Goal: Task Accomplishment & Management: Manage account settings

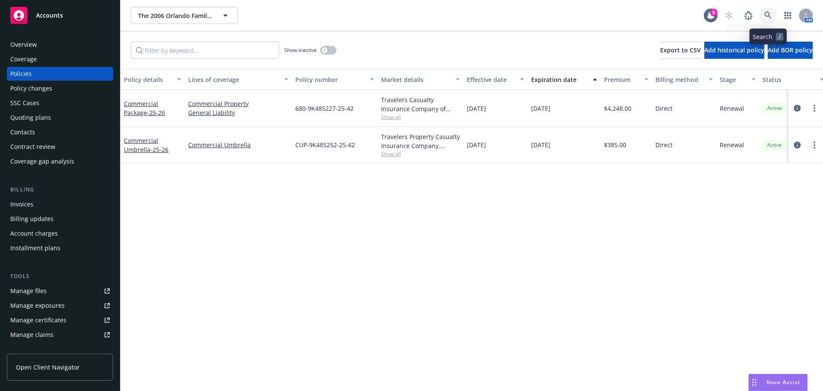
click at [770, 18] on icon at bounding box center [769, 16] width 8 height 8
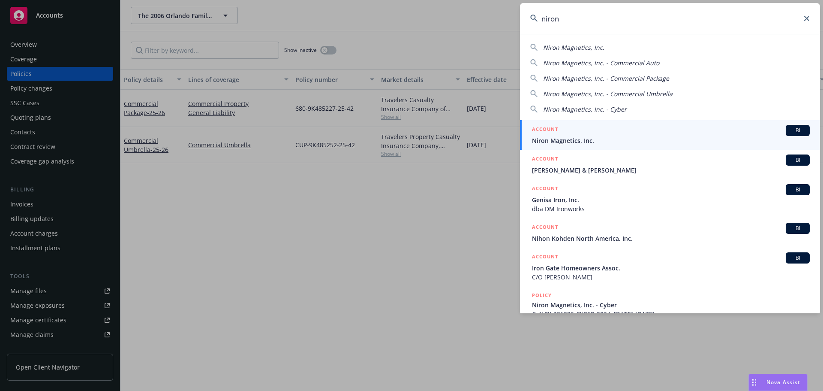
type input "niron"
drag, startPoint x: 596, startPoint y: 144, endPoint x: 584, endPoint y: 140, distance: 12.5
click at [596, 144] on span "Niron Magnetics, Inc." at bounding box center [671, 140] width 278 height 9
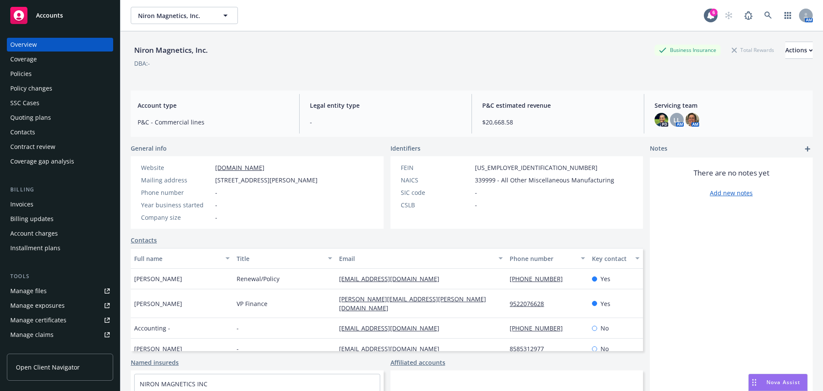
click at [36, 74] on div "Policies" at bounding box center [59, 74] width 99 height 14
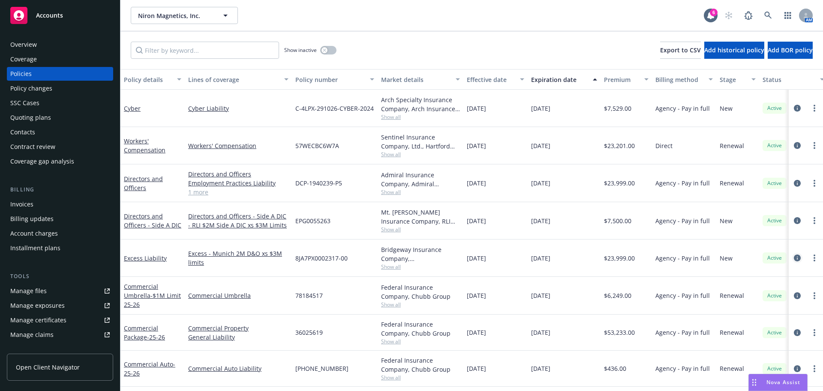
click at [794, 258] on icon "circleInformation" at bounding box center [797, 257] width 7 height 7
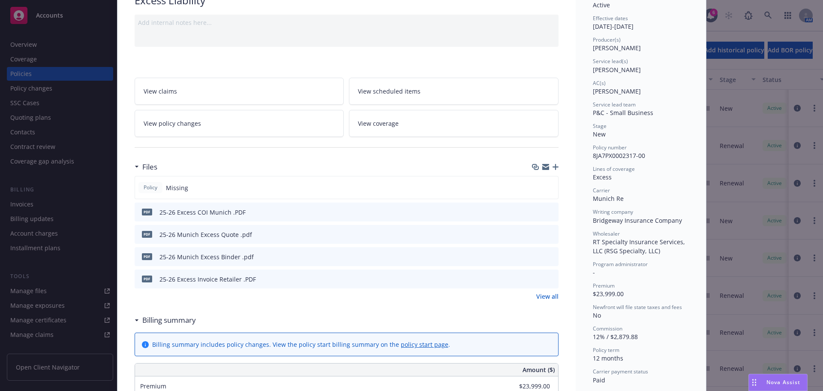
scroll to position [86, 0]
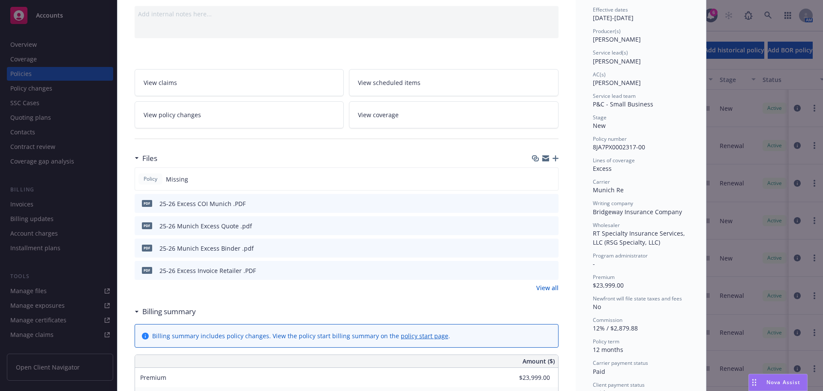
click at [550, 247] on icon "preview file" at bounding box center [551, 247] width 8 height 6
click at [543, 268] on div at bounding box center [544, 270] width 21 height 9
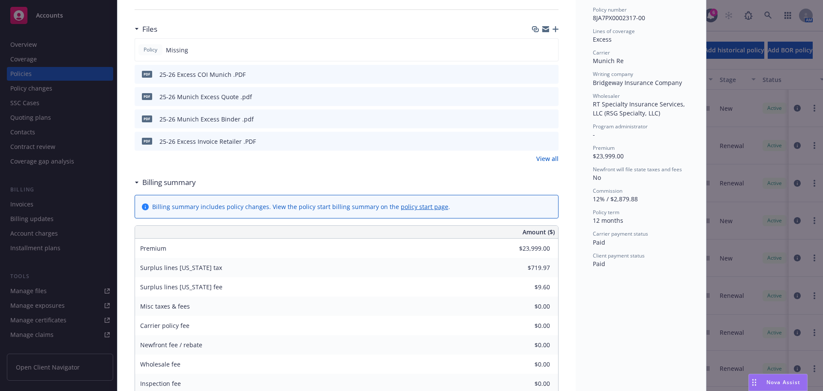
scroll to position [214, 0]
click at [547, 140] on icon "preview file" at bounding box center [551, 141] width 8 height 6
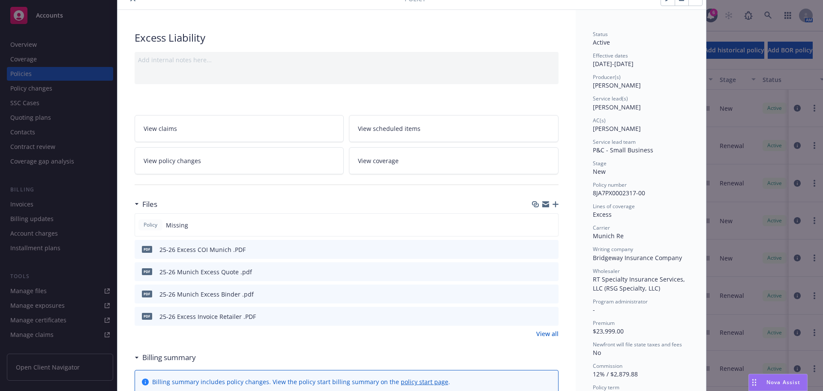
scroll to position [0, 0]
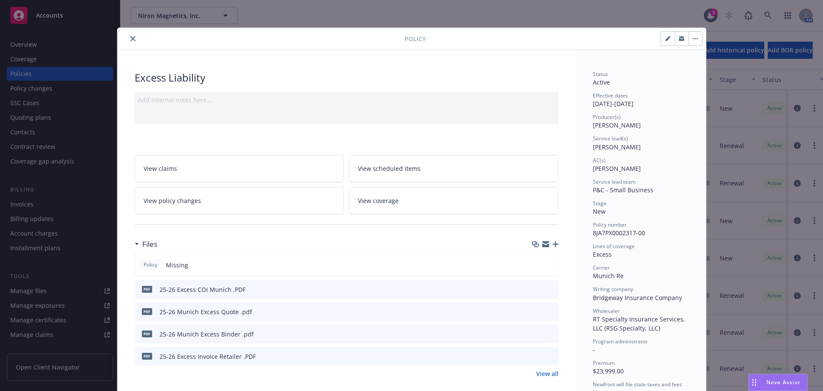
click at [130, 41] on button "close" at bounding box center [133, 38] width 10 height 10
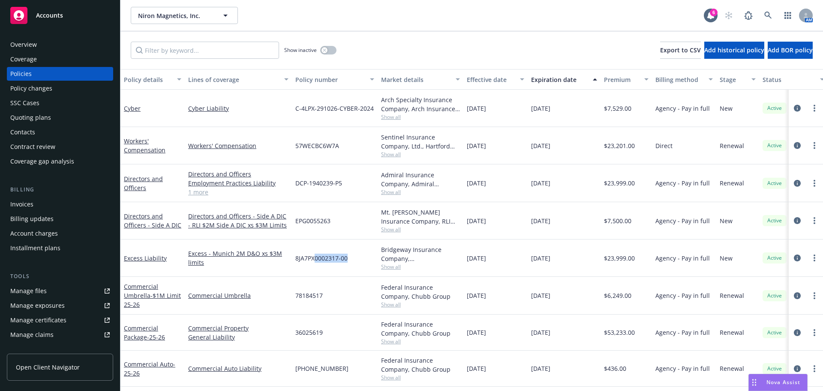
drag, startPoint x: 315, startPoint y: 248, endPoint x: 371, endPoint y: 252, distance: 56.3
click at [371, 252] on div "8JA7PX0002317-00" at bounding box center [335, 257] width 86 height 37
click at [797, 178] on div at bounding box center [805, 183] width 27 height 10
click at [794, 180] on icon "circleInformation" at bounding box center [797, 183] width 7 height 7
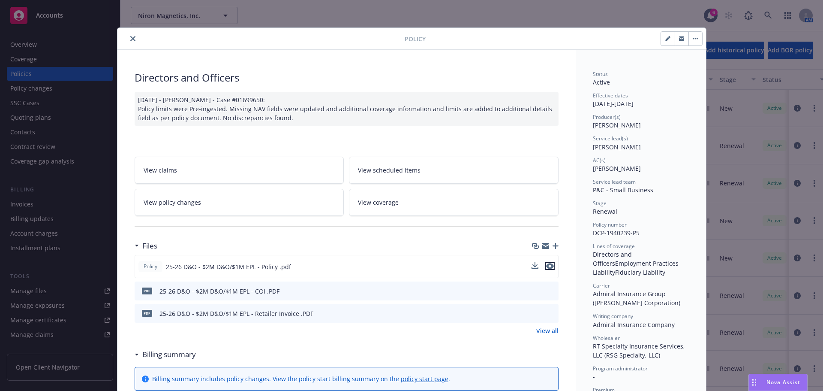
click at [548, 265] on icon "preview file" at bounding box center [550, 266] width 8 height 6
click at [130, 37] on icon "close" at bounding box center [132, 38] width 5 height 5
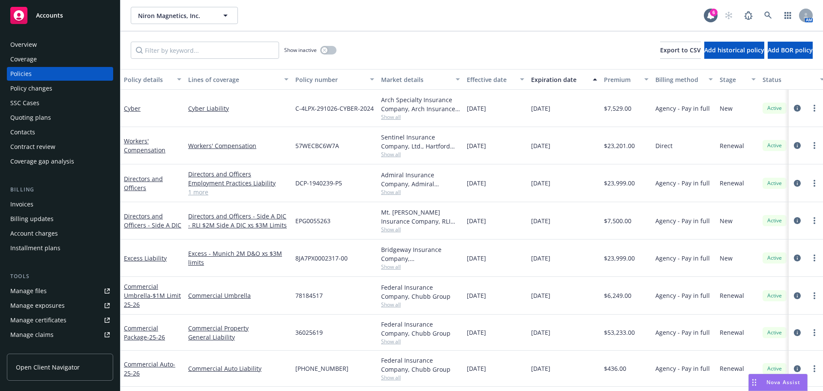
drag, startPoint x: 303, startPoint y: 259, endPoint x: 515, endPoint y: 254, distance: 211.9
click at [515, 254] on div "Excess Liability Excess - Munich 2M D&O xs $3M limits 8JA7PX0002317-00 Bridgewa…" at bounding box center [534, 257] width 828 height 37
click at [241, 264] on div "Excess - Munich 2M D&O xs $3M limits" at bounding box center [238, 257] width 107 height 37
drag, startPoint x: 330, startPoint y: 250, endPoint x: 325, endPoint y: 256, distance: 7.9
click at [330, 250] on div "8JA7PX0002317-00" at bounding box center [335, 257] width 86 height 37
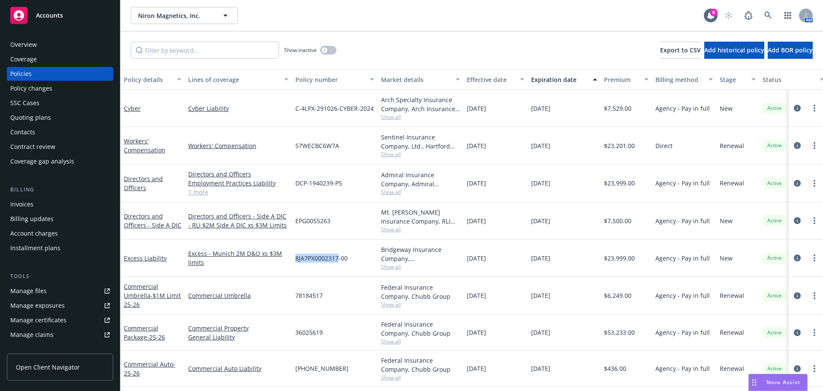
drag, startPoint x: 306, startPoint y: 258, endPoint x: 339, endPoint y: 260, distance: 32.6
click at [339, 260] on div "8JA7PX0002317-00" at bounding box center [335, 257] width 86 height 37
copy span "8JA7PX0002317"
click at [32, 110] on div "Overview Coverage Policies Policy changes SSC Cases Quoting plans Contacts Cont…" at bounding box center [60, 103] width 106 height 130
click at [30, 117] on div "Quoting plans" at bounding box center [30, 118] width 41 height 14
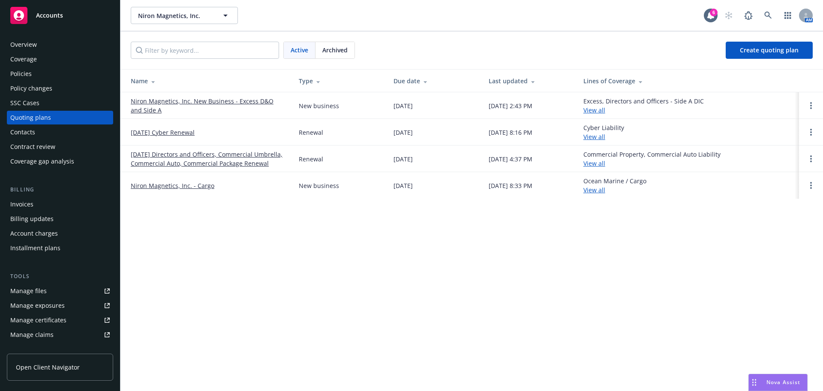
click at [191, 100] on link "Niron Magnetics, Inc. New Business - Excess D&O and Side A" at bounding box center [208, 105] width 154 height 18
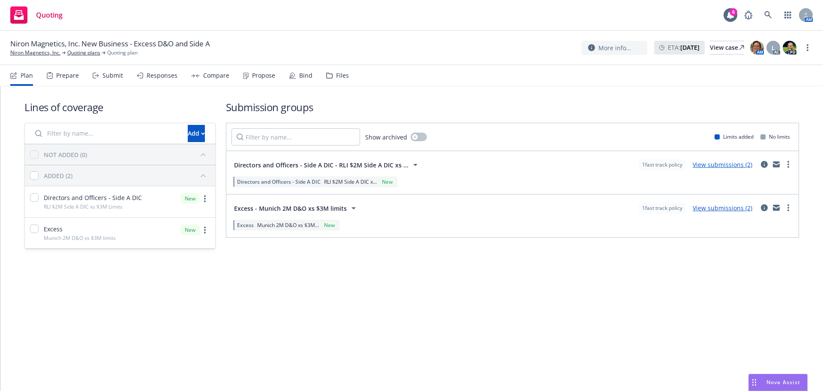
click at [258, 73] on div "Propose" at bounding box center [263, 75] width 23 height 7
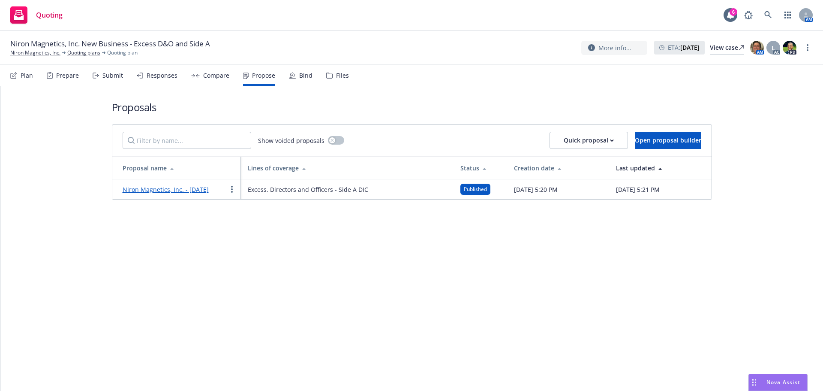
click at [189, 190] on link "Niron Magnetics, Inc. - July 2025" at bounding box center [166, 189] width 86 height 8
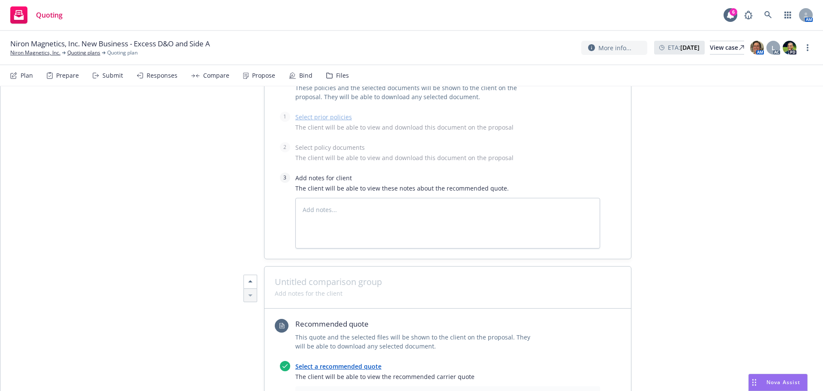
scroll to position [729, 0]
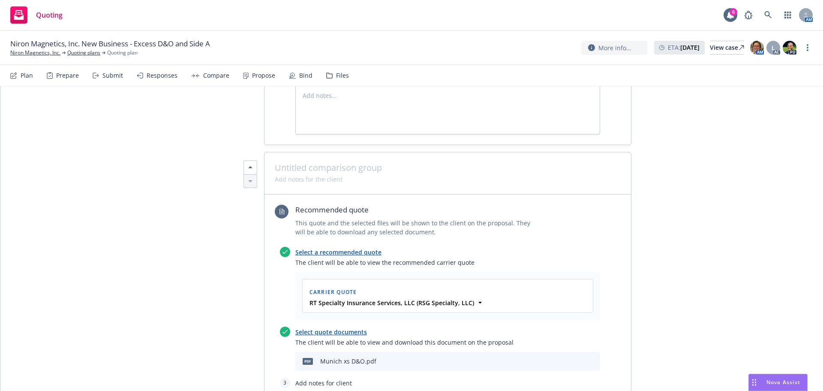
click at [575, 358] on icon "preview file" at bounding box center [579, 361] width 8 height 6
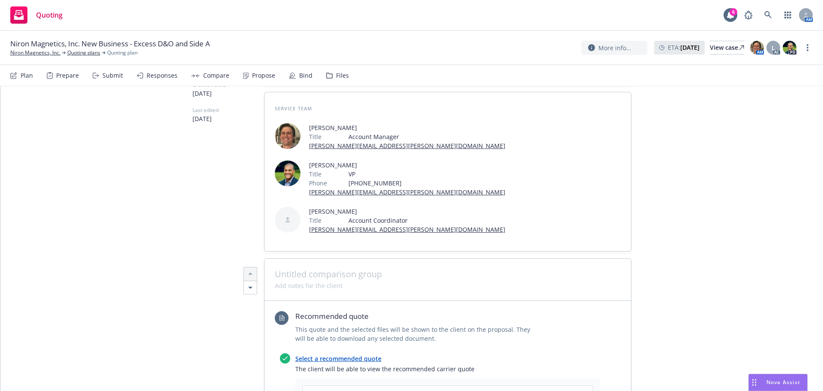
scroll to position [0, 0]
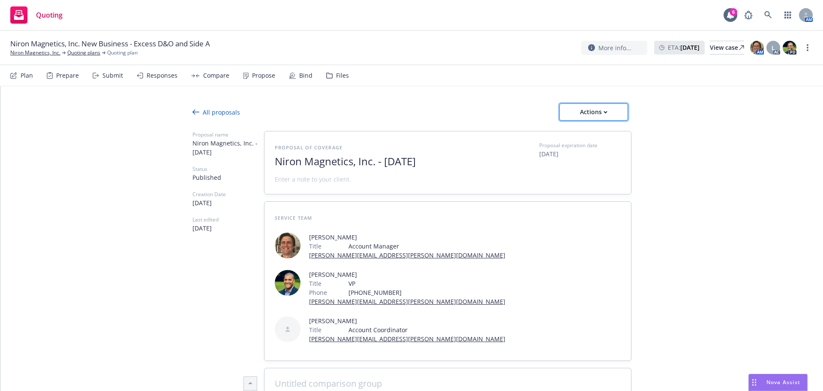
click at [583, 116] on div "Actions" at bounding box center [594, 112] width 40 height 16
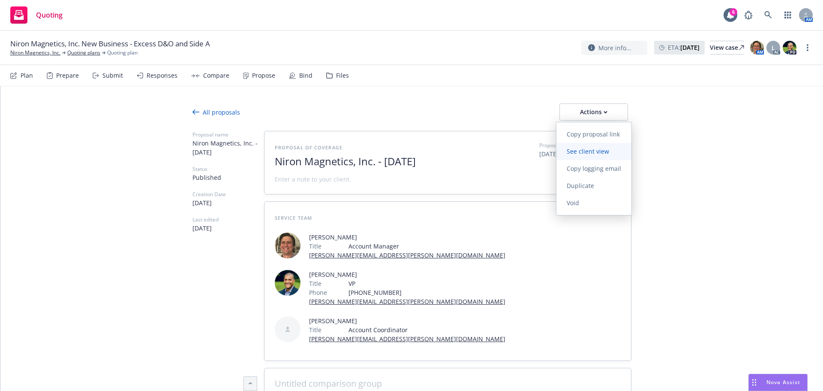
click at [594, 153] on span "See client view" at bounding box center [588, 151] width 63 height 8
type textarea "x"
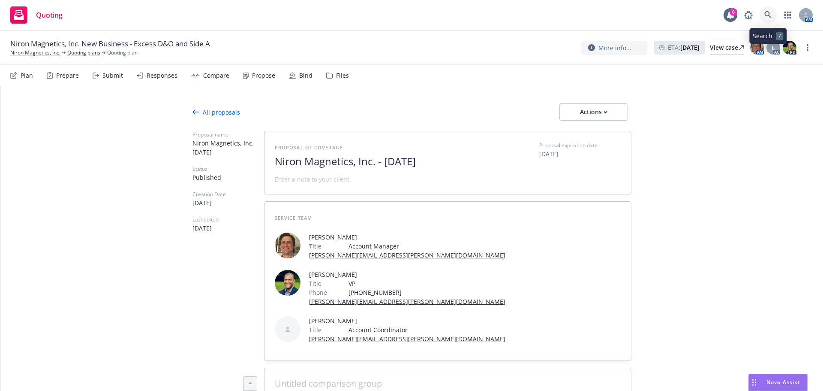
click at [774, 17] on link at bounding box center [768, 14] width 17 height 17
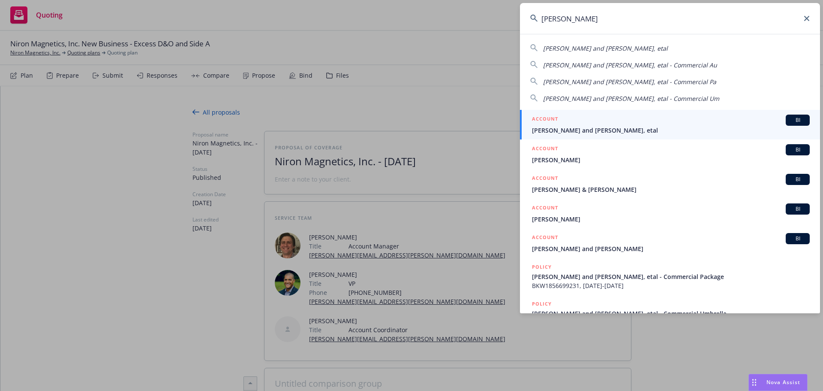
type input "phil mal"
click at [578, 126] on span "[PERSON_NAME] and [PERSON_NAME], etal" at bounding box center [671, 130] width 278 height 9
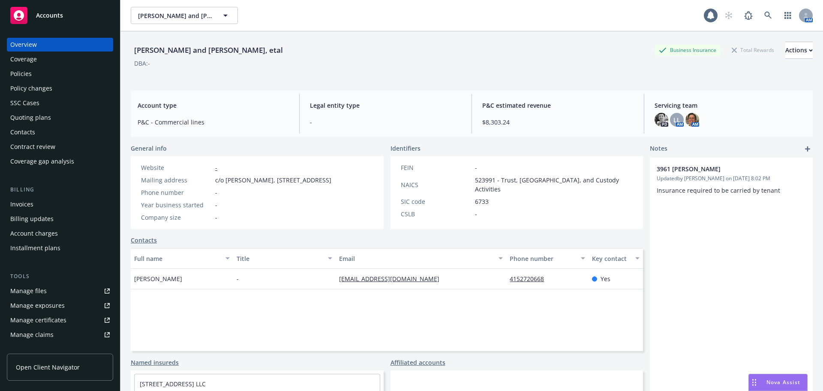
click at [52, 78] on div "Policies" at bounding box center [59, 74] width 99 height 14
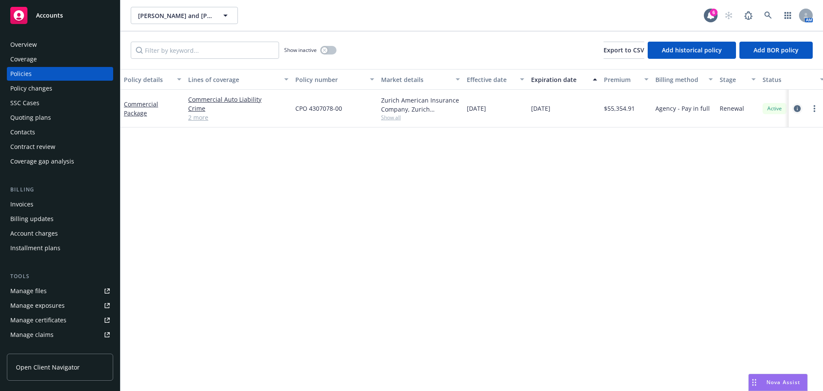
click at [798, 111] on icon "circleInformation" at bounding box center [797, 108] width 7 height 7
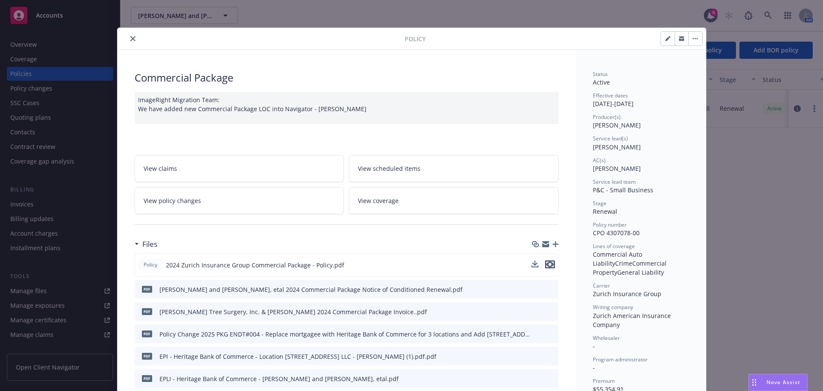
click at [550, 264] on icon "preview file" at bounding box center [550, 264] width 8 height 6
click at [247, 198] on link "View policy changes" at bounding box center [240, 200] width 210 height 27
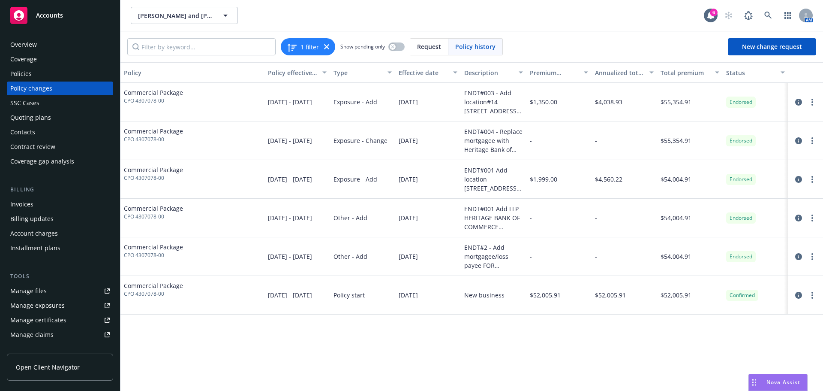
click at [32, 73] on div "Policies" at bounding box center [59, 74] width 99 height 14
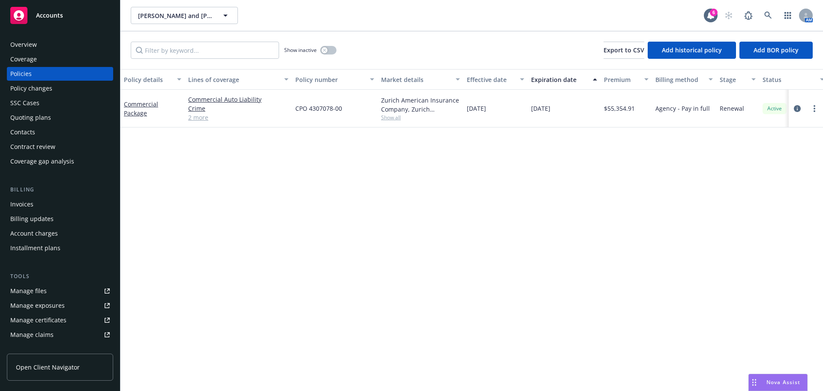
click at [18, 122] on div "Quoting plans" at bounding box center [30, 118] width 41 height 14
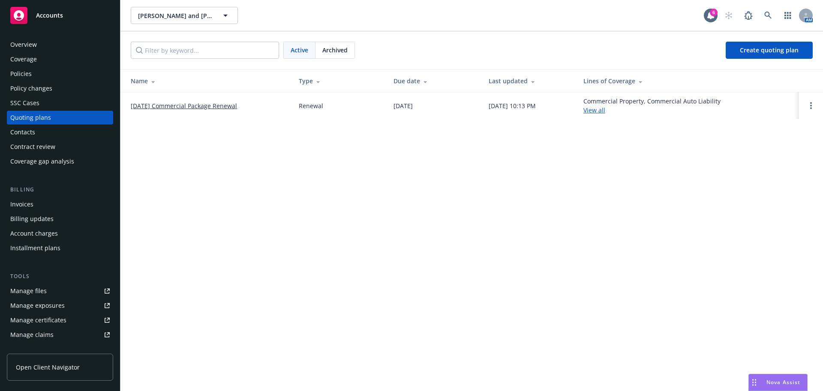
click at [214, 106] on link "[DATE] Commercial Package Renewal" at bounding box center [184, 105] width 106 height 9
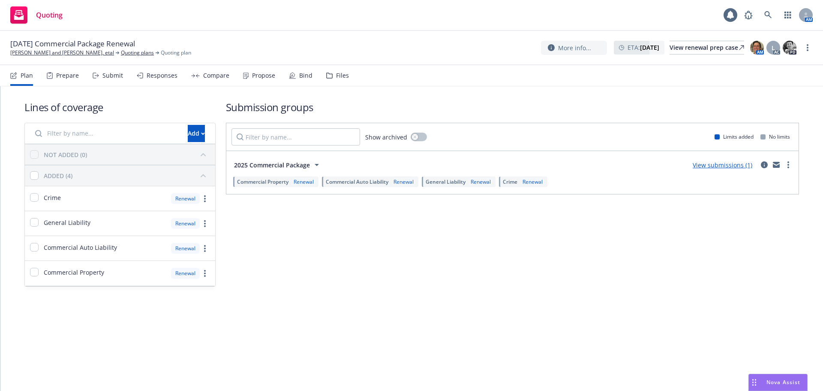
click at [264, 78] on div "Propose" at bounding box center [263, 75] width 23 height 7
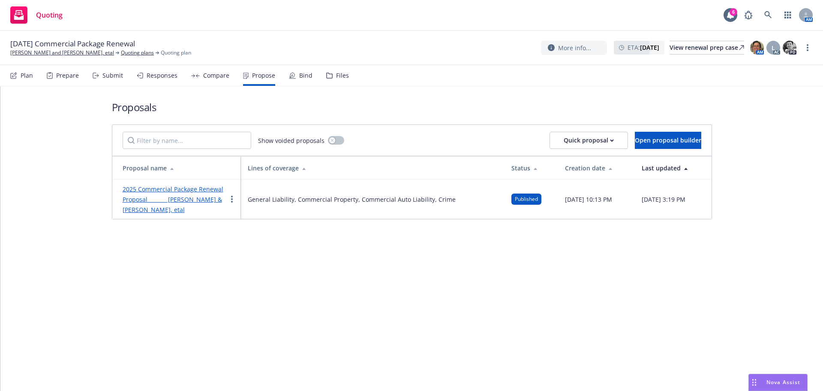
click at [185, 189] on link "2025 Commercial Package Renewal Proposal [PERSON_NAME] & [PERSON_NAME], etal" at bounding box center [173, 199] width 101 height 29
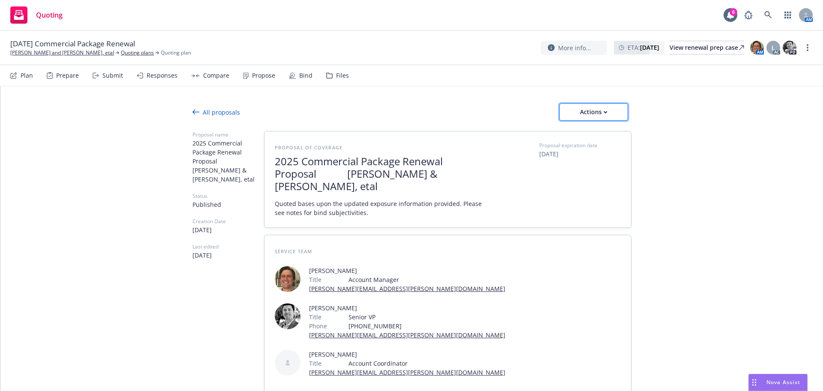
drag, startPoint x: 588, startPoint y: 114, endPoint x: 588, endPoint y: 109, distance: 4.7
click at [588, 112] on div "Actions" at bounding box center [594, 112] width 40 height 16
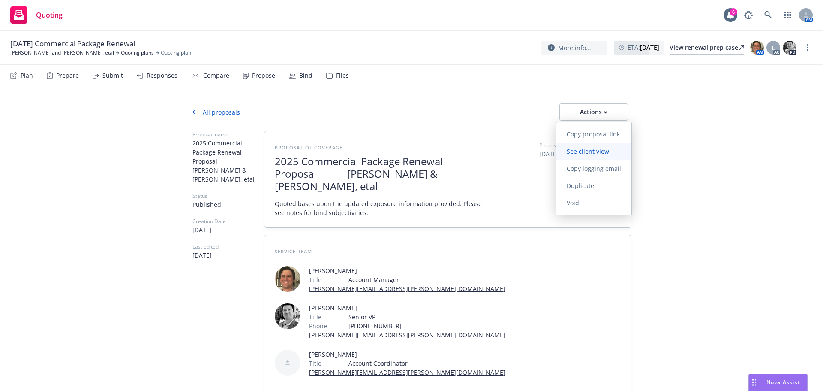
click at [585, 156] on link "See client view" at bounding box center [594, 151] width 75 height 17
type textarea "x"
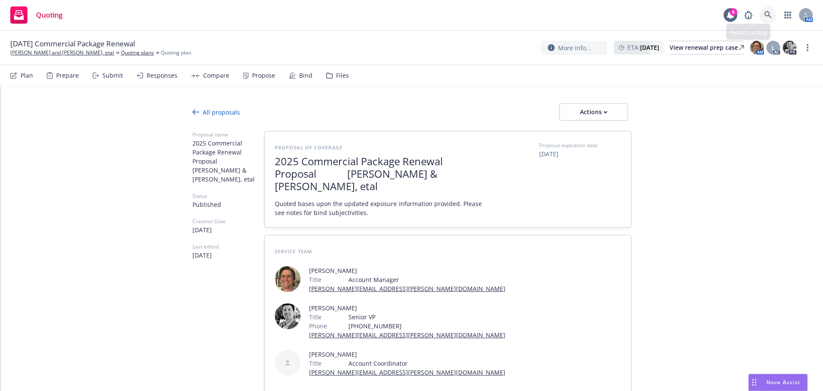
click at [768, 17] on icon at bounding box center [769, 15] width 8 height 8
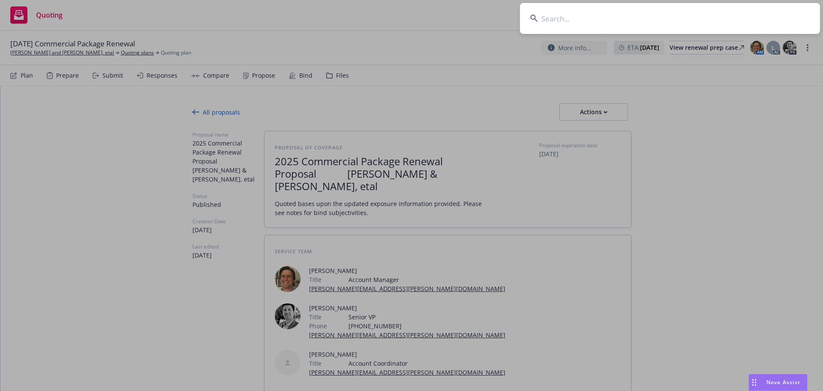
click at [587, 16] on input at bounding box center [670, 18] width 300 height 31
click at [569, 17] on input at bounding box center [670, 18] width 300 height 31
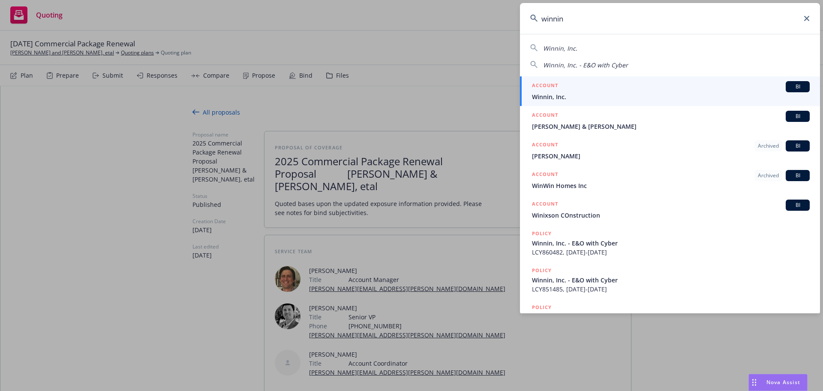
type input "winnin"
click at [551, 94] on span "Winnin, Inc." at bounding box center [671, 96] width 278 height 9
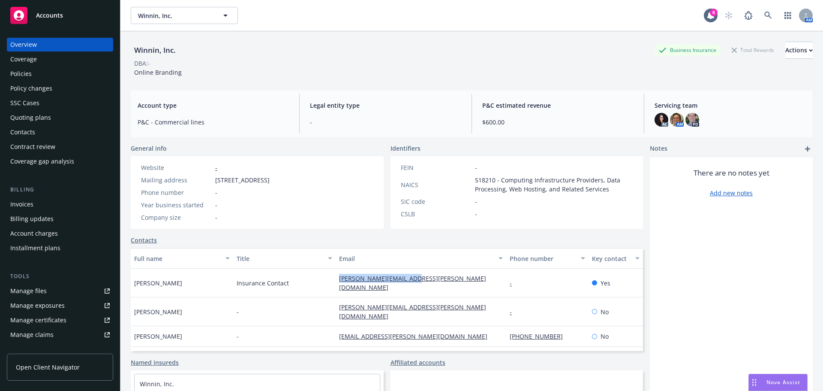
drag, startPoint x: 442, startPoint y: 276, endPoint x: 326, endPoint y: 272, distance: 116.3
click at [326, 272] on div "Natasha Melo Insurance Contact natasha.melo@winnin.com - Yes" at bounding box center [387, 282] width 512 height 29
copy div "natasha.melo@winnin.com"
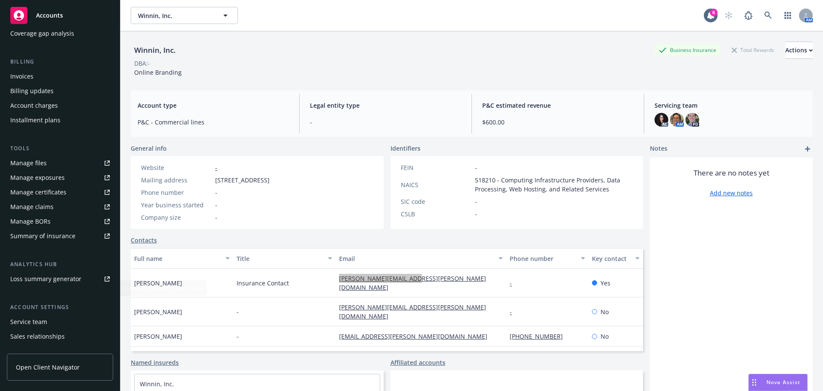
scroll to position [129, 0]
click at [39, 324] on div "Service team" at bounding box center [28, 321] width 37 height 14
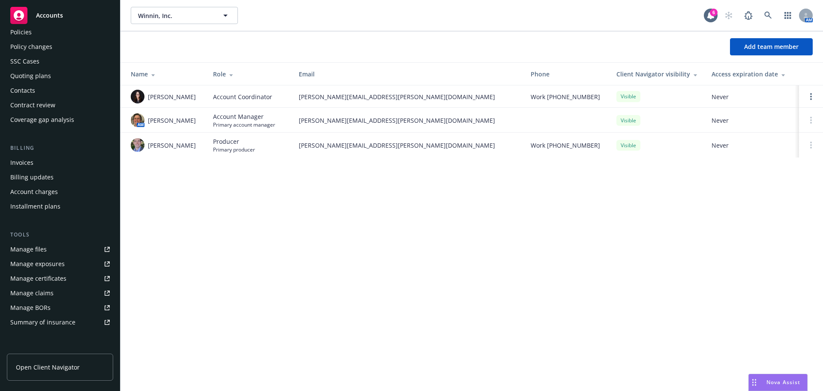
scroll to position [39, 0]
click at [50, 79] on div "Quoting plans" at bounding box center [59, 78] width 99 height 14
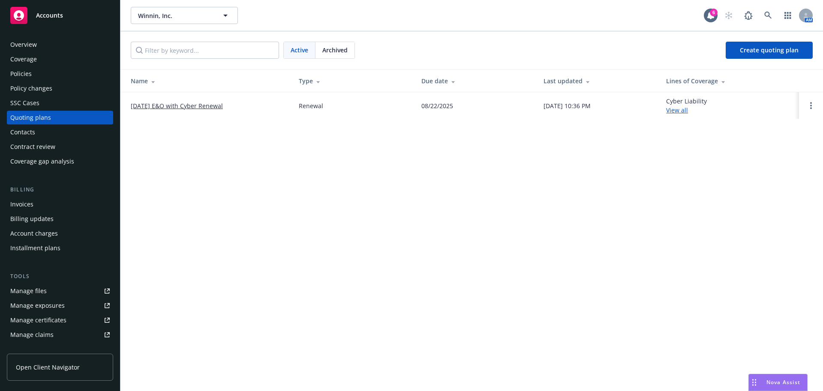
click at [205, 104] on link "[DATE] E&O with Cyber Renewal" at bounding box center [177, 105] width 92 height 9
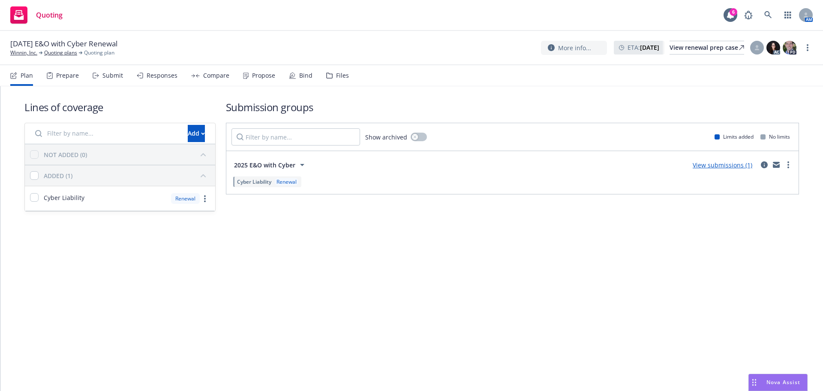
click at [272, 69] on div "Propose" at bounding box center [259, 75] width 32 height 21
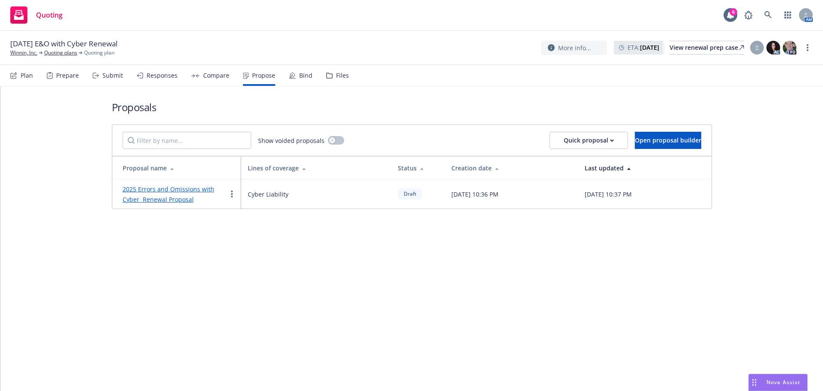
click at [185, 189] on link "2025 Errors and Omissions with Cyber Renewal Proposal" at bounding box center [169, 194] width 92 height 18
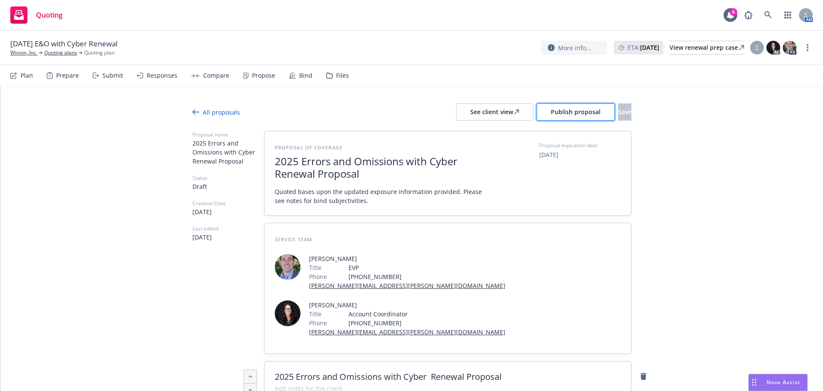
click at [551, 112] on span "Publish proposal" at bounding box center [576, 112] width 50 height 8
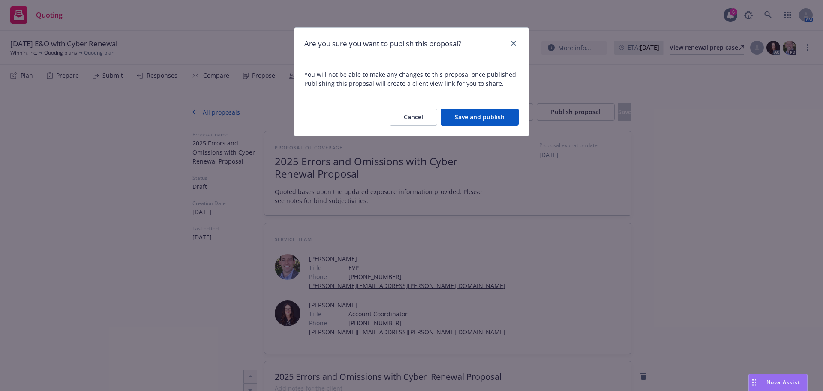
click at [483, 116] on button "Save and publish" at bounding box center [480, 116] width 78 height 17
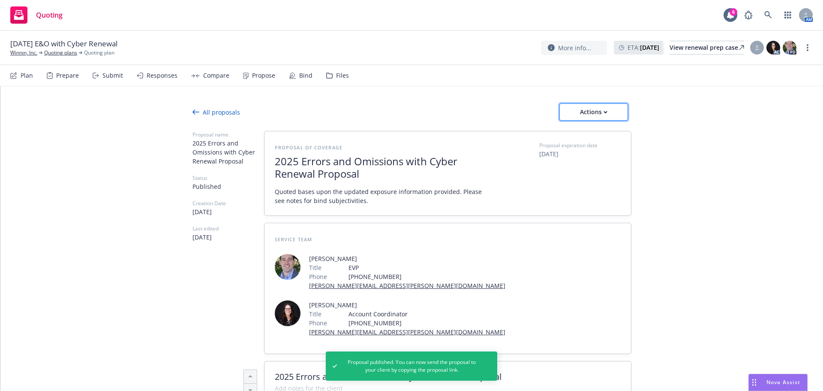
click at [601, 109] on div "Actions" at bounding box center [594, 112] width 40 height 16
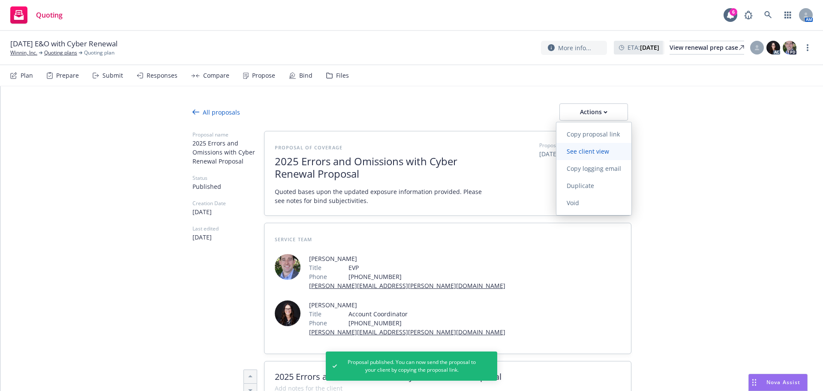
click at [593, 155] on link "See client view" at bounding box center [594, 151] width 75 height 17
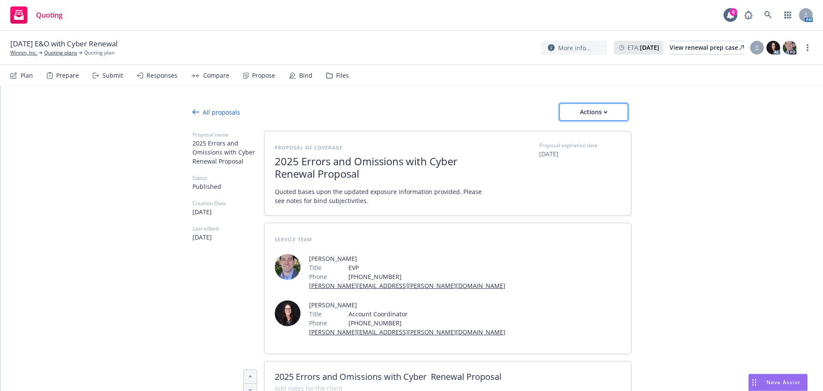
drag, startPoint x: 578, startPoint y: 108, endPoint x: 581, endPoint y: 117, distance: 9.5
click at [578, 108] on div "Actions" at bounding box center [594, 112] width 40 height 16
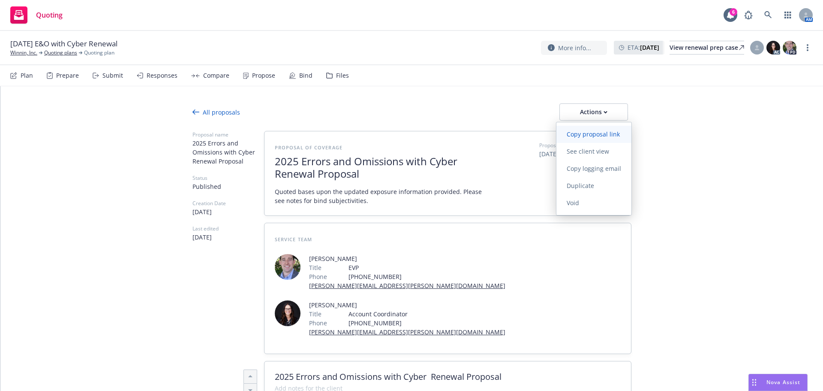
click at [594, 131] on span "Copy proposal link" at bounding box center [594, 134] width 74 height 8
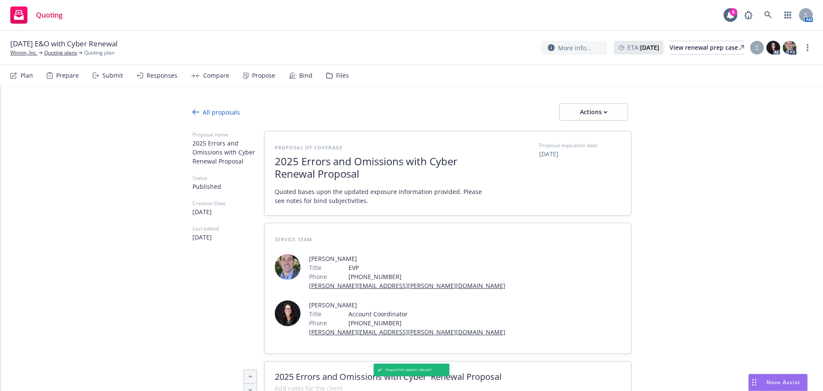
type textarea "x"
click at [32, 52] on link "Winnin, Inc." at bounding box center [23, 53] width 27 height 8
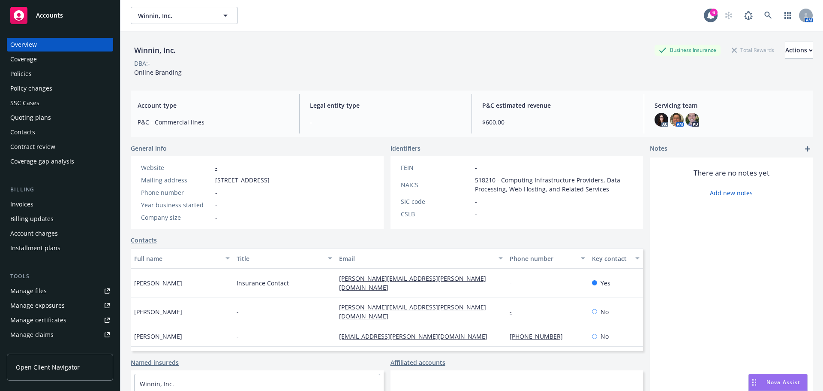
click at [51, 79] on div "Policies" at bounding box center [59, 74] width 99 height 14
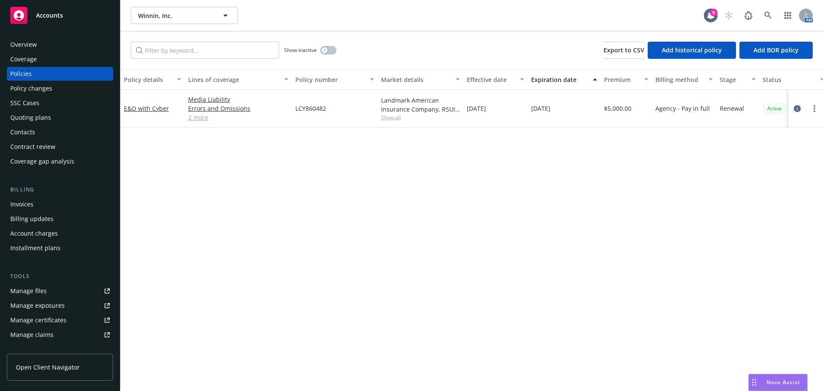
click at [798, 107] on icon "circleInformation" at bounding box center [797, 108] width 7 height 7
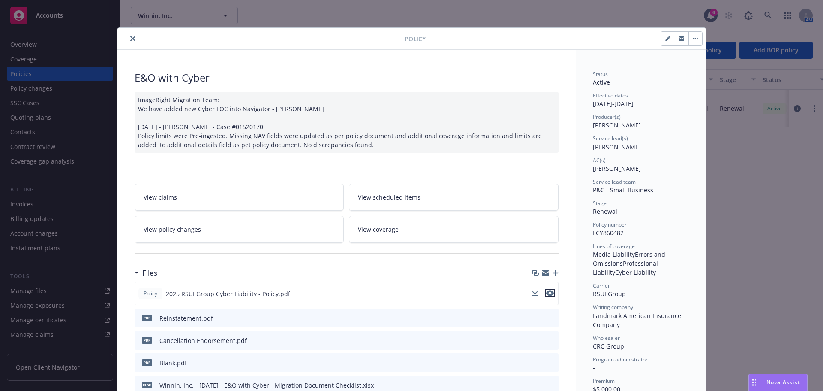
click at [549, 291] on icon "preview file" at bounding box center [550, 293] width 8 height 6
click at [546, 293] on icon "preview file" at bounding box center [550, 293] width 8 height 6
click at [128, 35] on div at bounding box center [263, 38] width 284 height 10
click at [130, 37] on icon "close" at bounding box center [132, 38] width 5 height 5
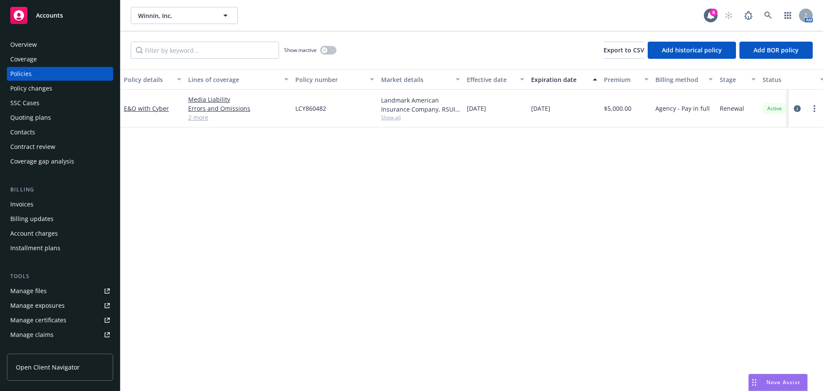
click at [36, 199] on div "Invoices" at bounding box center [59, 204] width 99 height 14
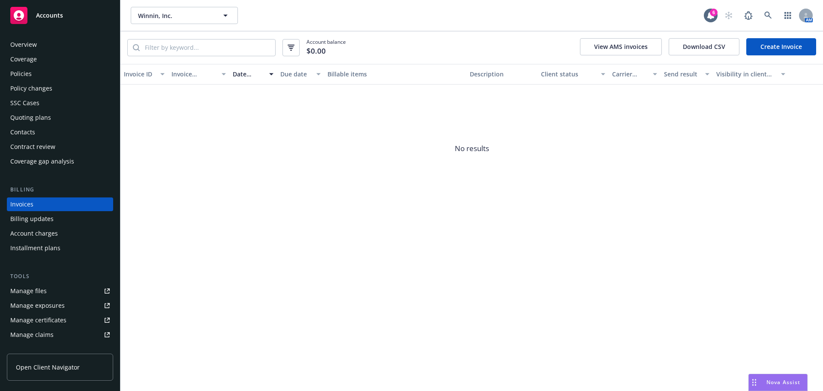
click at [38, 75] on div "Policies" at bounding box center [59, 74] width 99 height 14
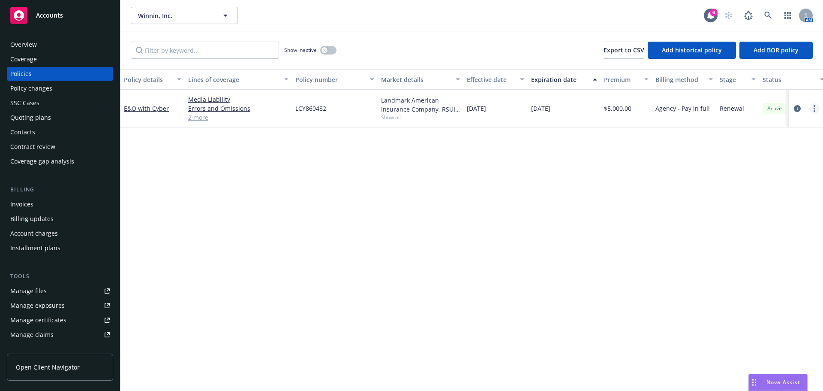
click at [813, 109] on link "more" at bounding box center [815, 108] width 10 height 10
click at [565, 197] on div "Policy details Lines of coverage Policy number Market details Effective date Ex…" at bounding box center [471, 230] width 703 height 322
click at [798, 108] on icon "circleInformation" at bounding box center [797, 108] width 7 height 7
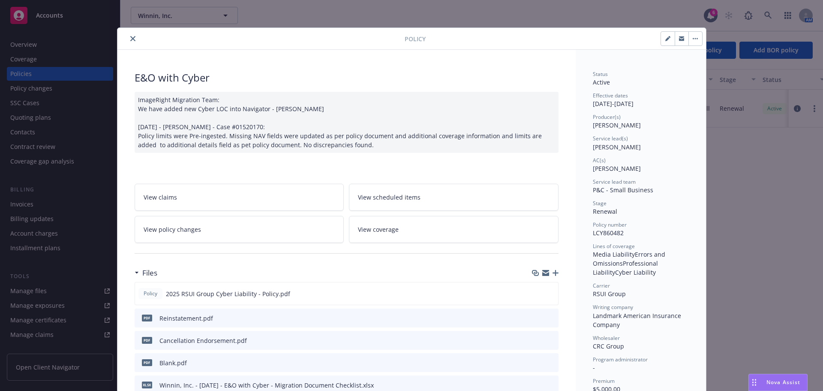
scroll to position [26, 0]
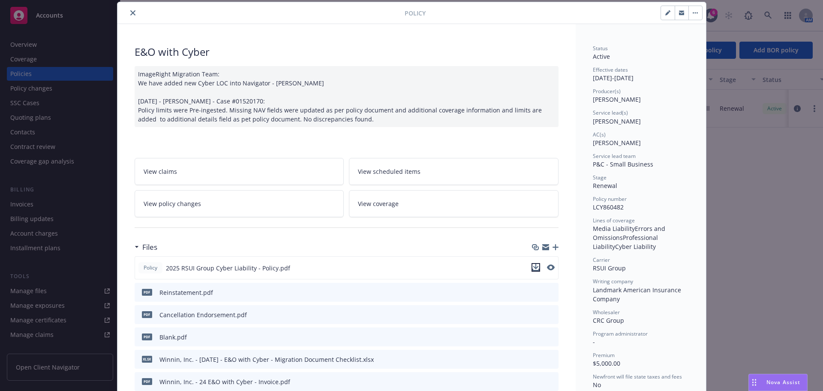
click at [533, 267] on icon "download file" at bounding box center [536, 266] width 6 height 5
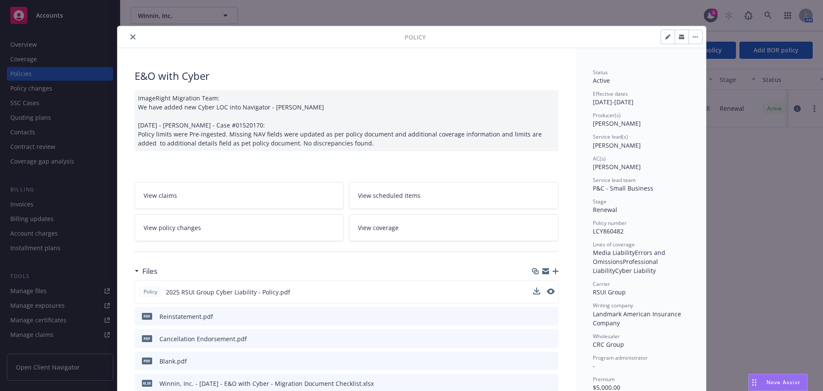
scroll to position [0, 0]
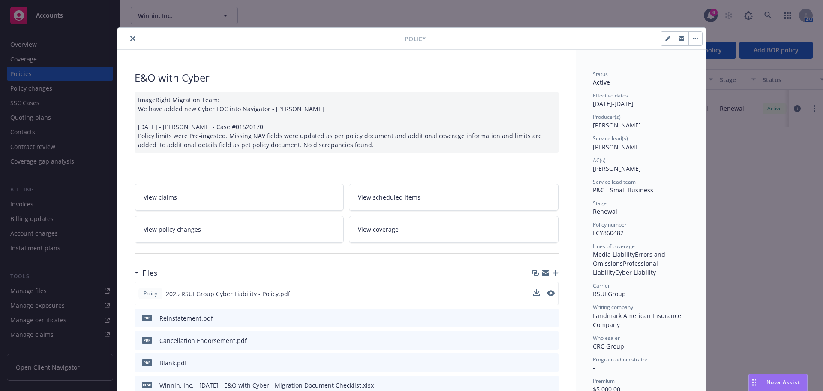
click at [176, 234] on link "View policy changes" at bounding box center [240, 229] width 210 height 27
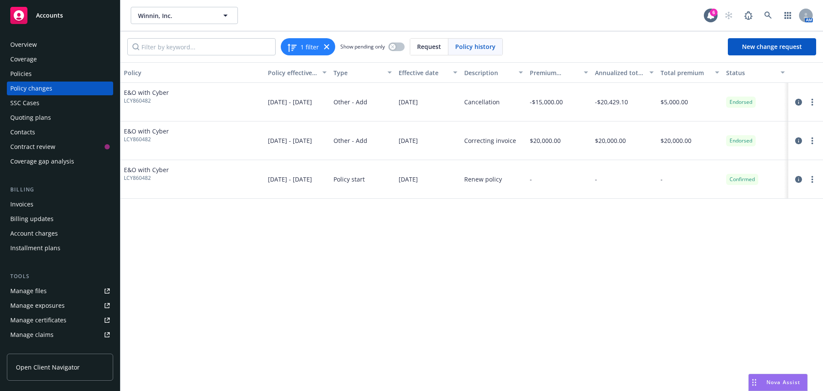
click at [37, 76] on div "Policies" at bounding box center [59, 74] width 99 height 14
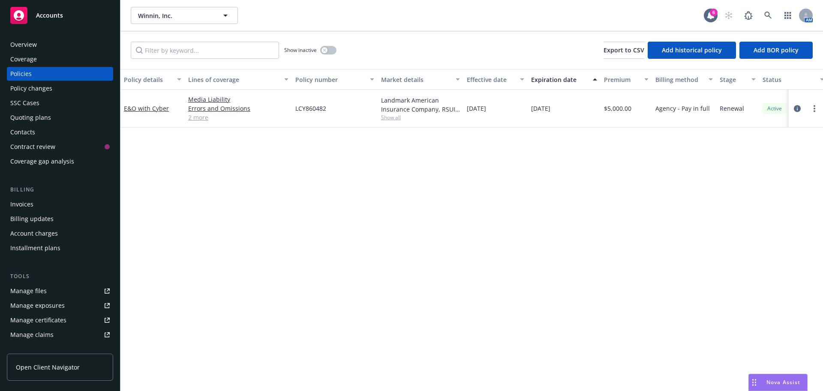
click at [37, 93] on div "Policy changes" at bounding box center [31, 88] width 42 height 14
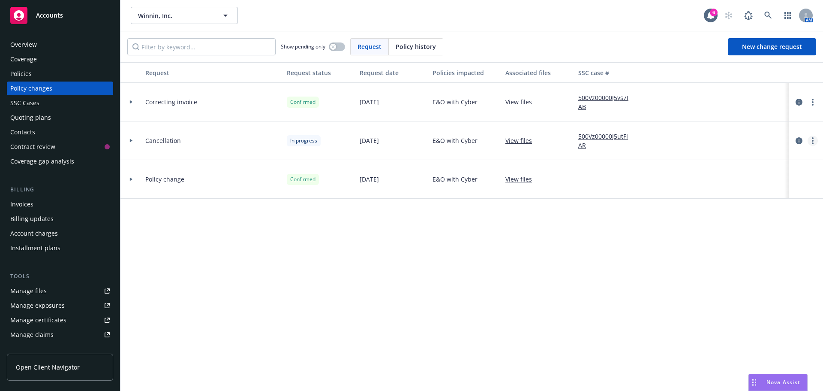
click at [815, 140] on link "more" at bounding box center [813, 141] width 10 height 10
click at [721, 193] on link "Rescind request" at bounding box center [744, 192] width 147 height 17
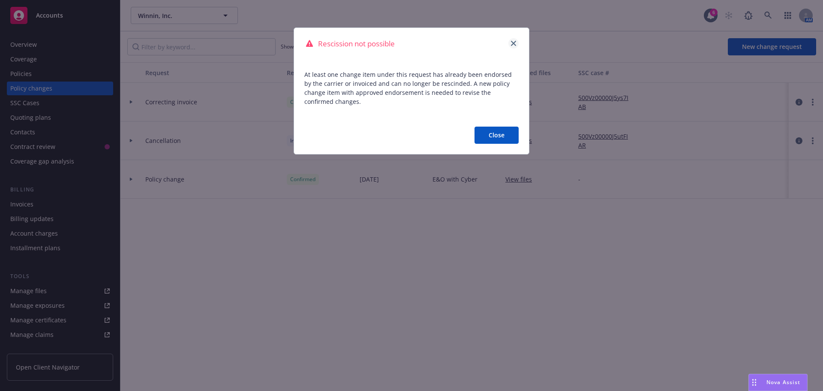
click at [516, 41] on icon "close" at bounding box center [513, 43] width 5 height 5
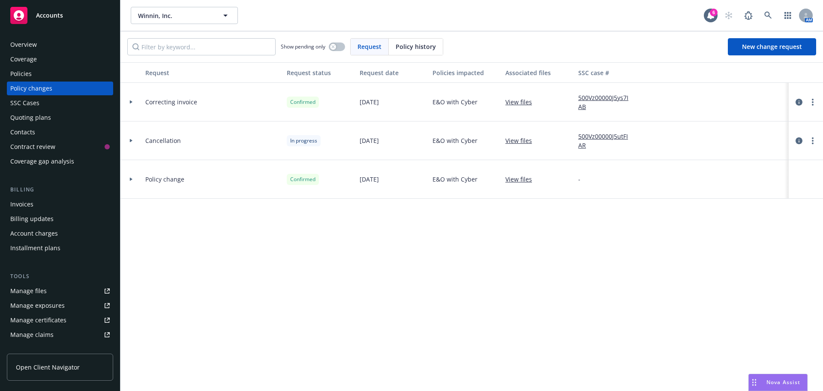
click at [37, 79] on div "Policies" at bounding box center [59, 74] width 99 height 14
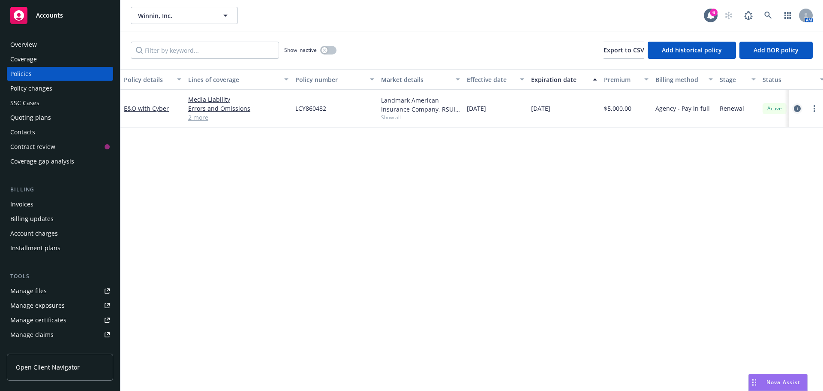
click at [797, 108] on icon "circleInformation" at bounding box center [797, 108] width 7 height 7
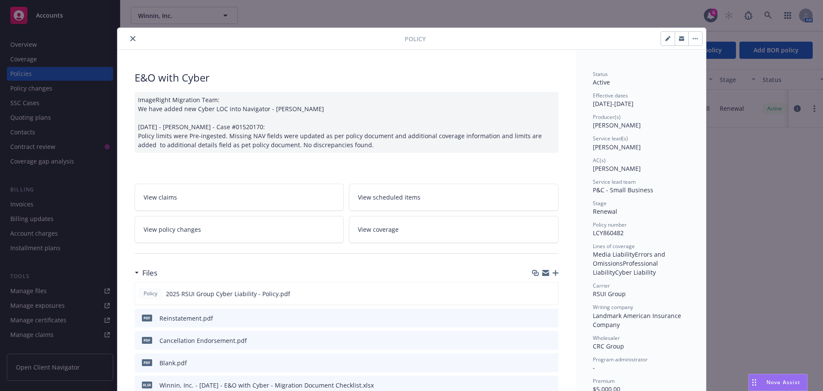
scroll to position [26, 0]
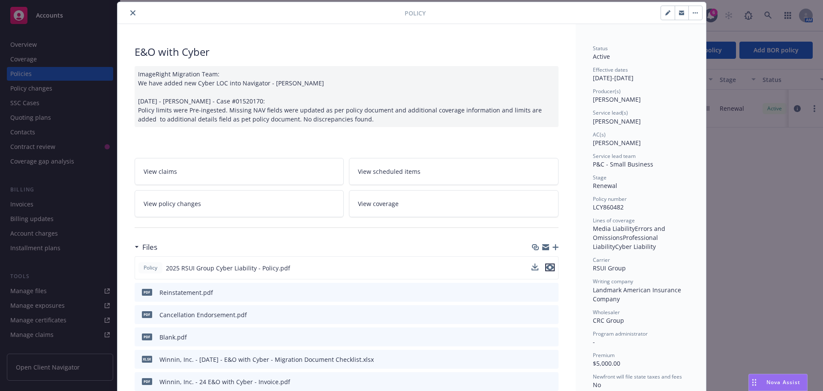
click at [549, 267] on icon "preview file" at bounding box center [550, 267] width 8 height 6
click at [202, 211] on link "View policy changes" at bounding box center [240, 203] width 210 height 27
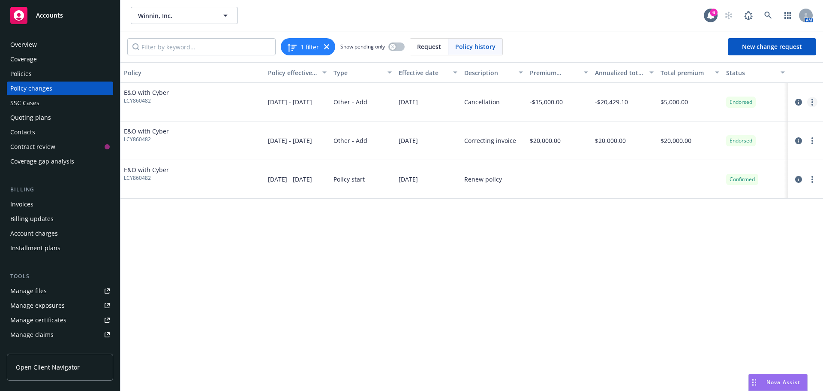
click at [815, 102] on link "more" at bounding box center [812, 102] width 10 height 10
click at [729, 174] on link "Edit billing info" at bounding box center [743, 171] width 147 height 17
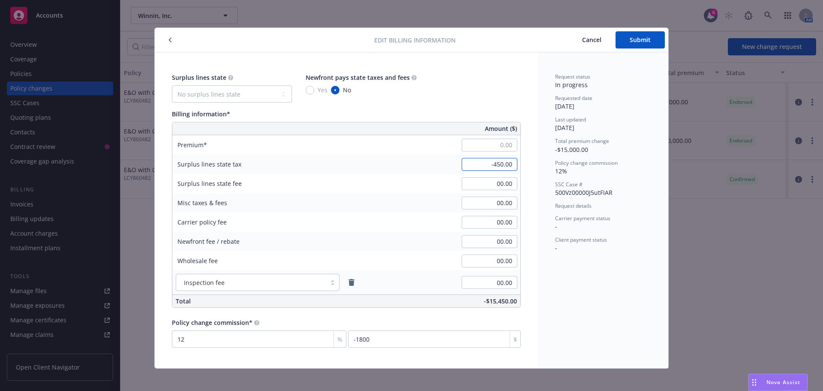
type input "00.00"
type input "0"
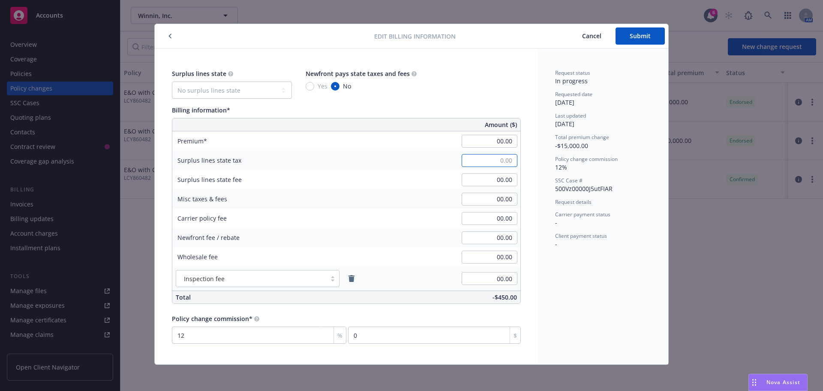
scroll to position [5, 0]
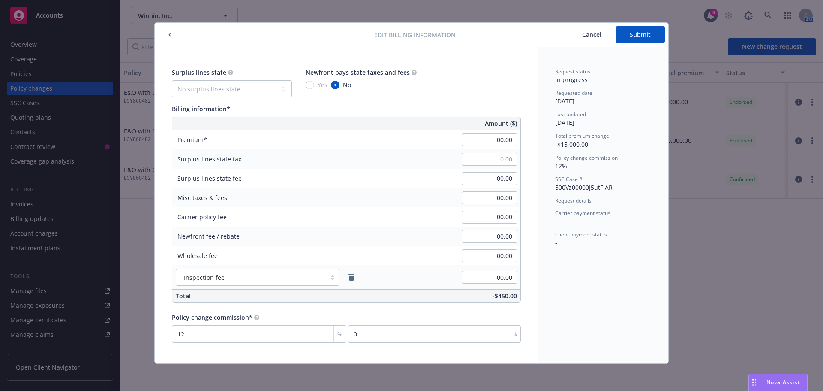
type input "00.00"
drag, startPoint x: 559, startPoint y: 301, endPoint x: 564, endPoint y: 291, distance: 11.3
click at [562, 295] on div "Request status In progress Requested date 03/06/2025 Last updated 03/06/2025 To…" at bounding box center [603, 205] width 130 height 316
click at [633, 33] on span "Submit" at bounding box center [640, 34] width 21 height 8
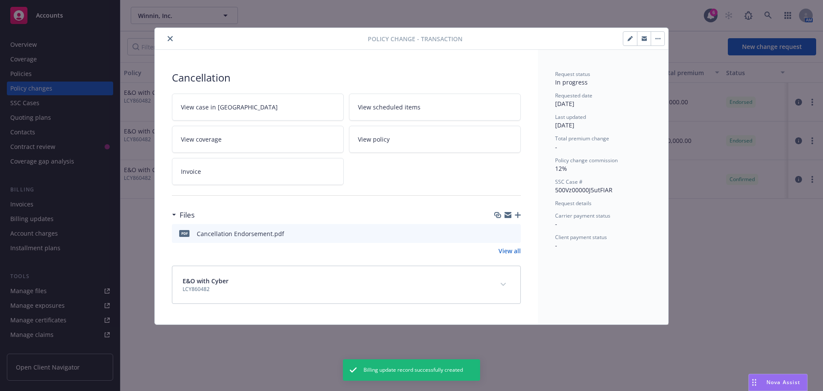
click at [166, 38] on button "close" at bounding box center [170, 38] width 10 height 10
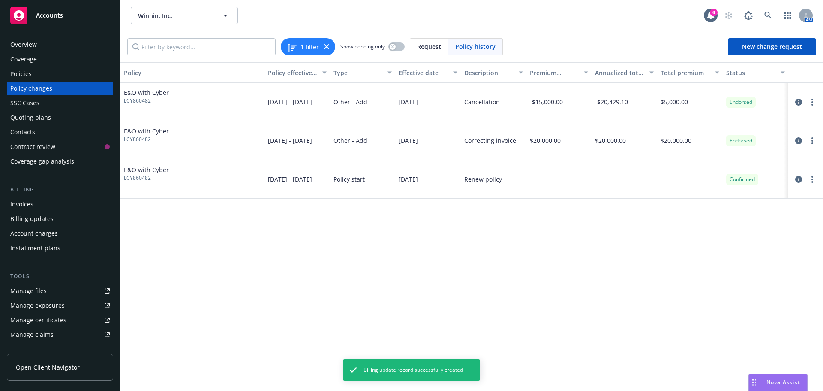
click at [41, 75] on div "Policies" at bounding box center [59, 74] width 99 height 14
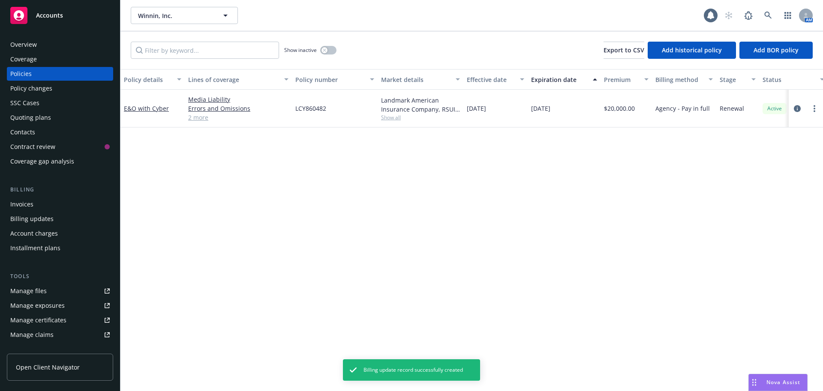
click at [528, 177] on div "Policy details Lines of coverage Policy number Market details Effective date Ex…" at bounding box center [471, 230] width 703 height 322
click at [797, 108] on icon "circleInformation" at bounding box center [797, 108] width 7 height 7
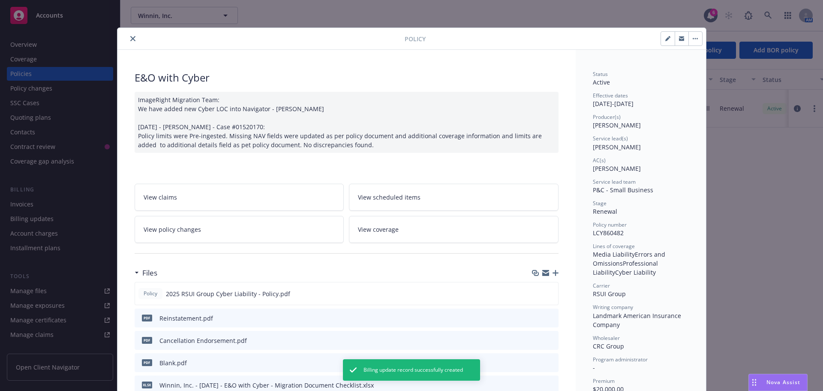
click at [130, 39] on icon "close" at bounding box center [132, 38] width 5 height 5
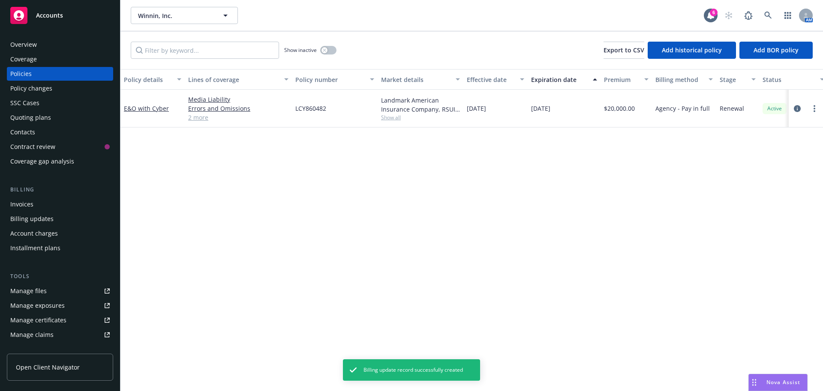
click at [29, 117] on div "Quoting plans" at bounding box center [30, 118] width 41 height 14
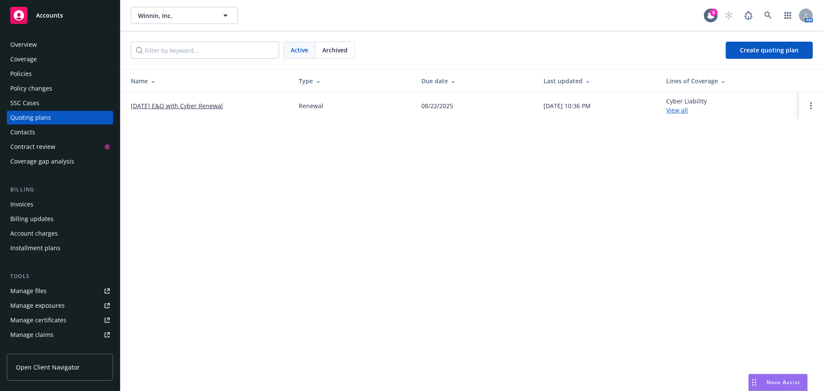
click at [203, 108] on link "[DATE] E&O with Cyber Renewal" at bounding box center [177, 105] width 92 height 9
